Goal: Find specific page/section

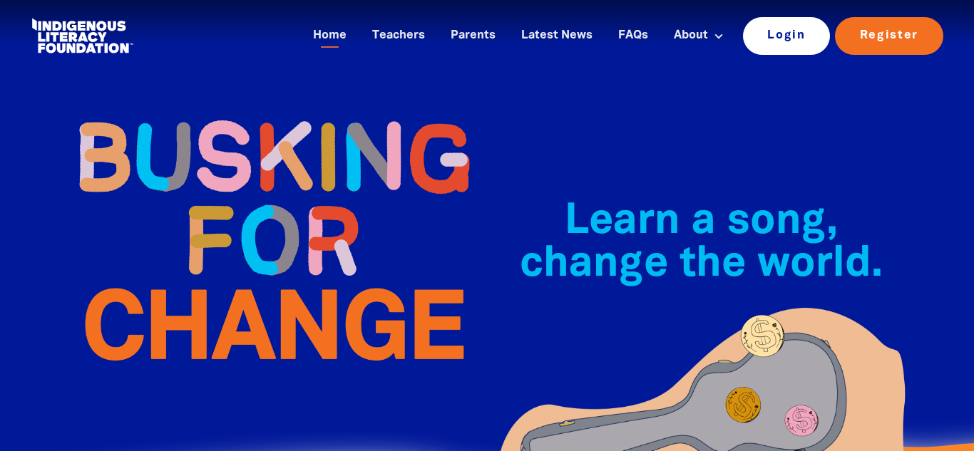
click at [780, 31] on link "Login" at bounding box center [787, 35] width 88 height 37
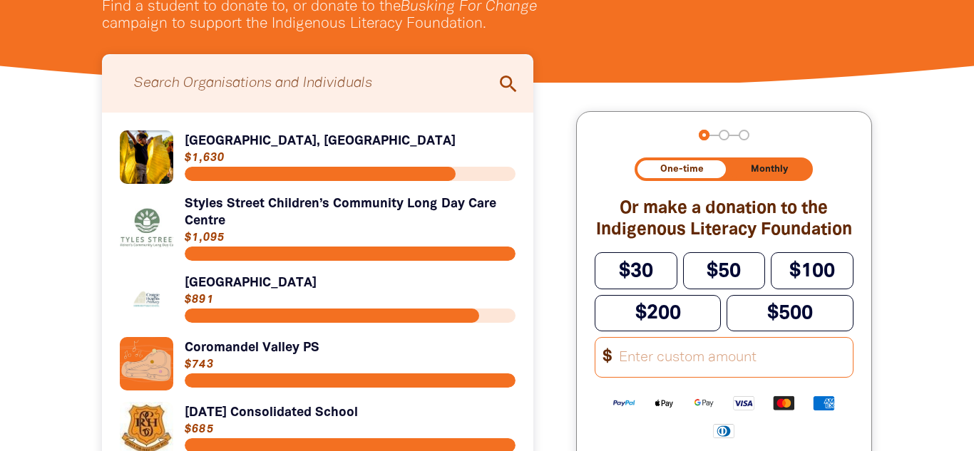
scroll to position [336, 0]
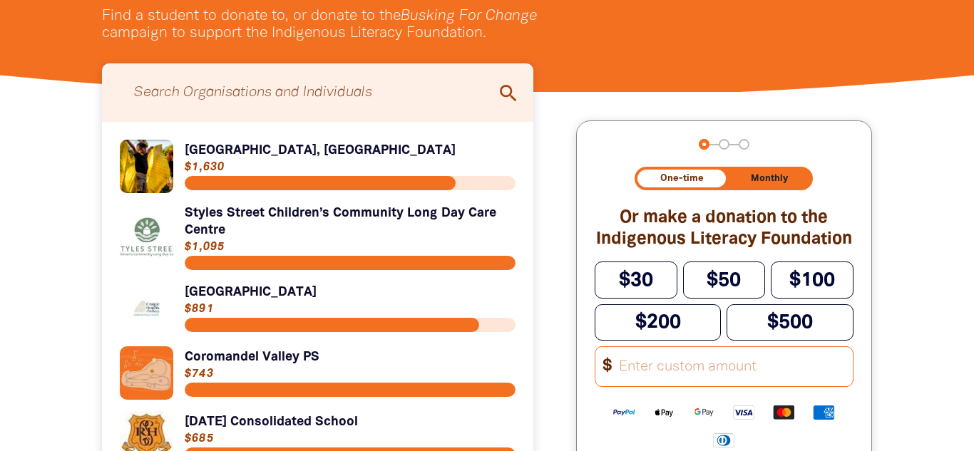
click at [398, 90] on input "Search for individuals and teams:" at bounding box center [317, 93] width 403 height 44
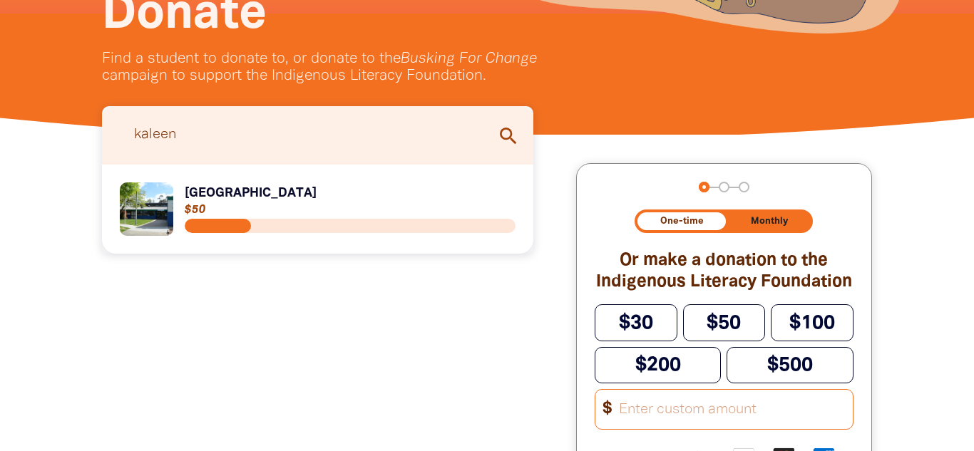
scroll to position [294, 0]
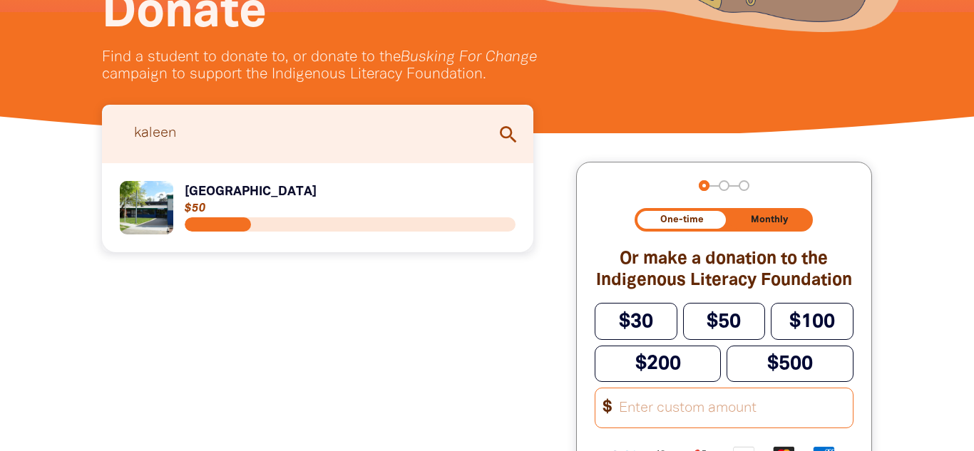
type input "kaleen"
